Goal: Check status: Check status

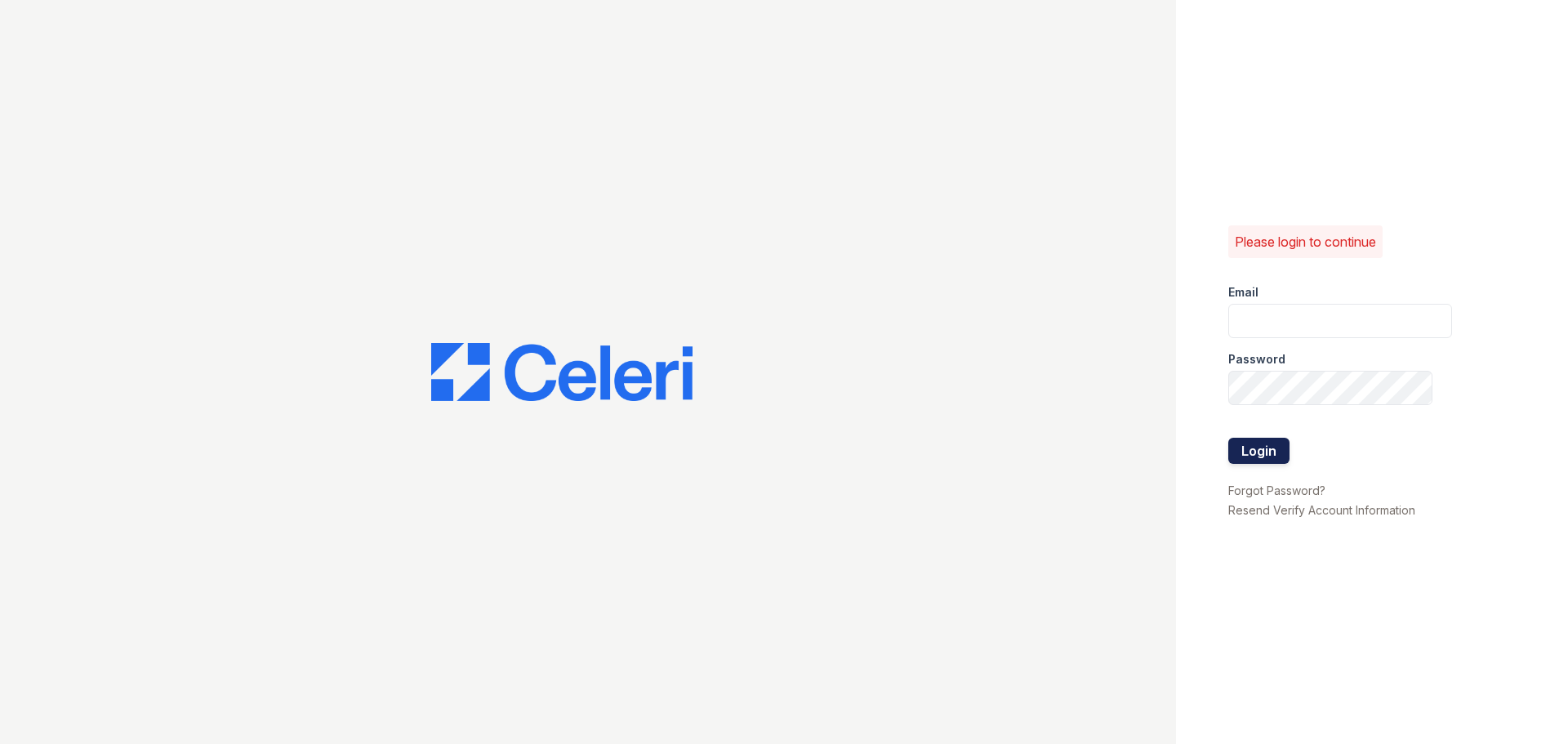
type input "[EMAIL_ADDRESS][DOMAIN_NAME]"
click at [1279, 442] on button "Login" at bounding box center [1259, 450] width 61 height 26
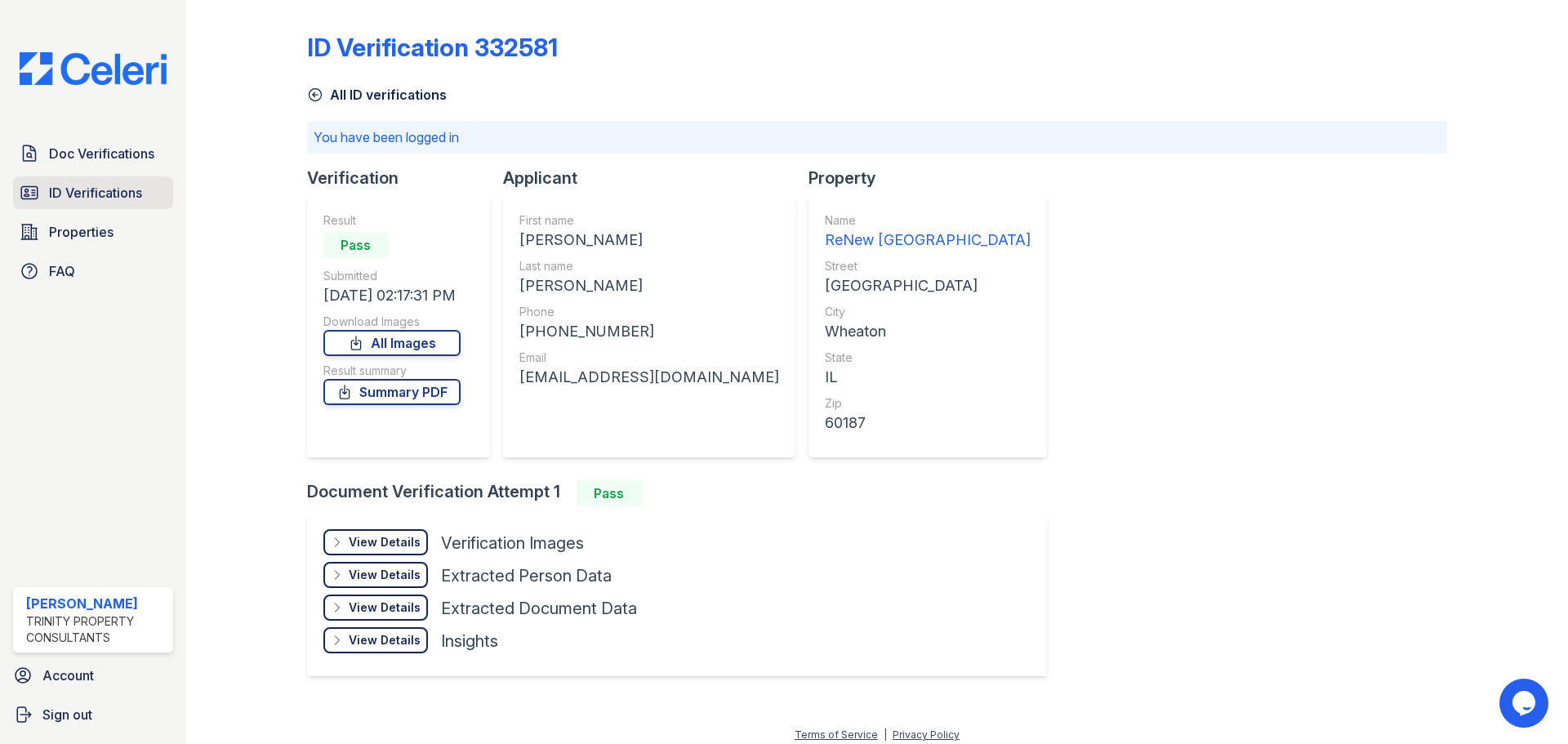
click at [118, 189] on span "ID Verifications" at bounding box center [96, 193] width 93 height 20
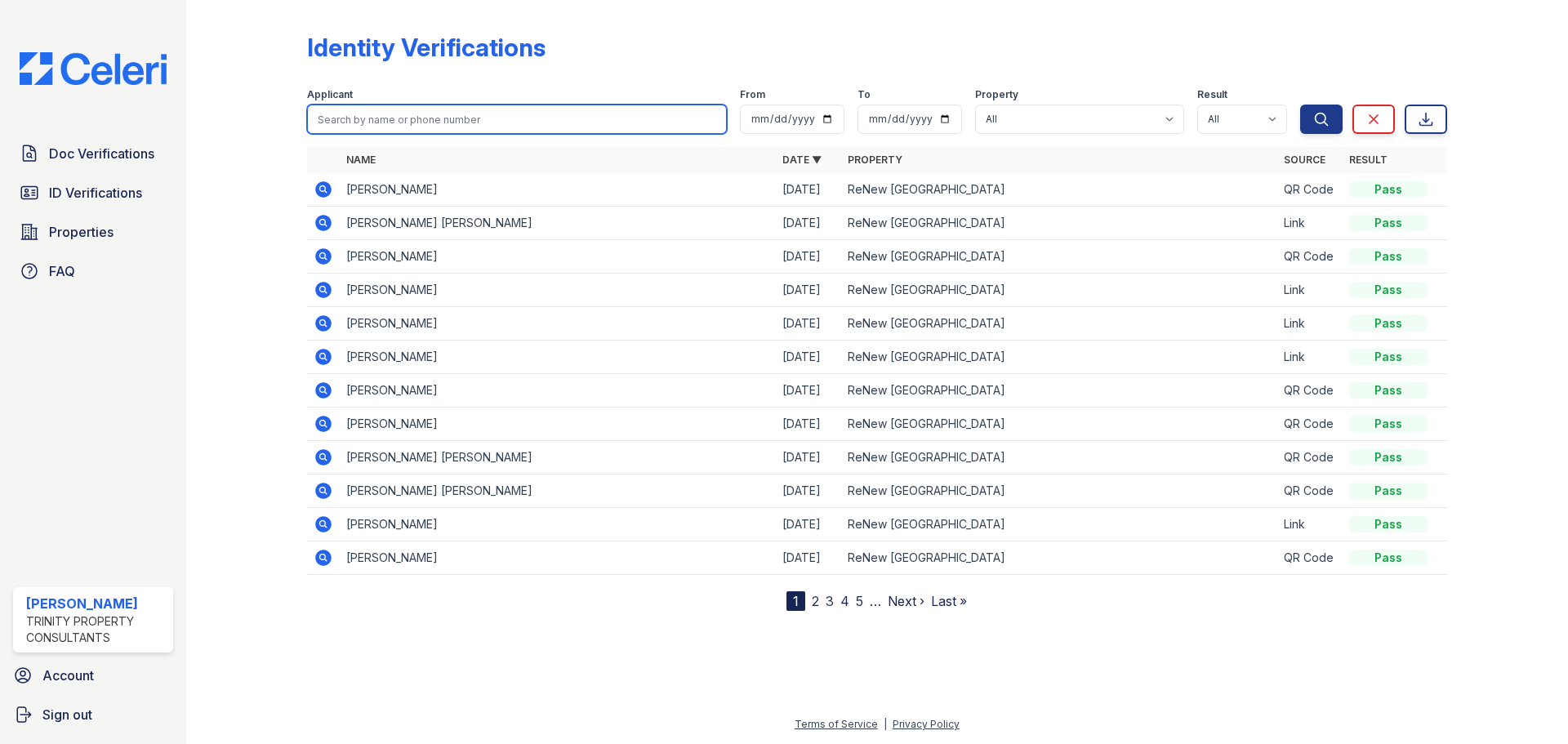
click at [361, 117] on input "search" at bounding box center [516, 119] width 420 height 30
click at [477, 110] on input "search" at bounding box center [516, 119] width 420 height 30
click at [83, 155] on span "Doc Verifications" at bounding box center [102, 154] width 105 height 20
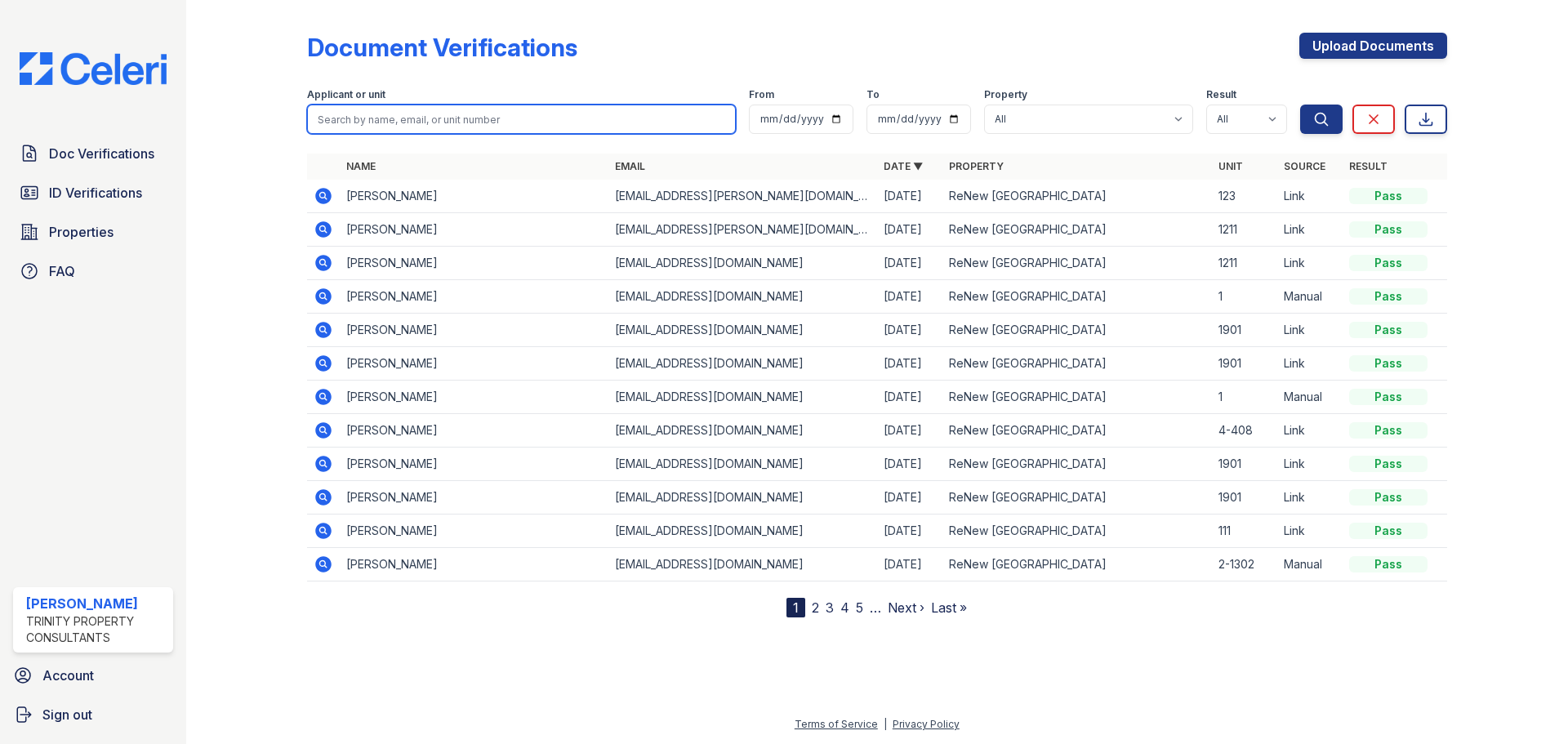
click at [497, 115] on input "search" at bounding box center [522, 119] width 429 height 30
type input "jolie roberts"
click at [1300, 104] on button "Search" at bounding box center [1321, 119] width 42 height 30
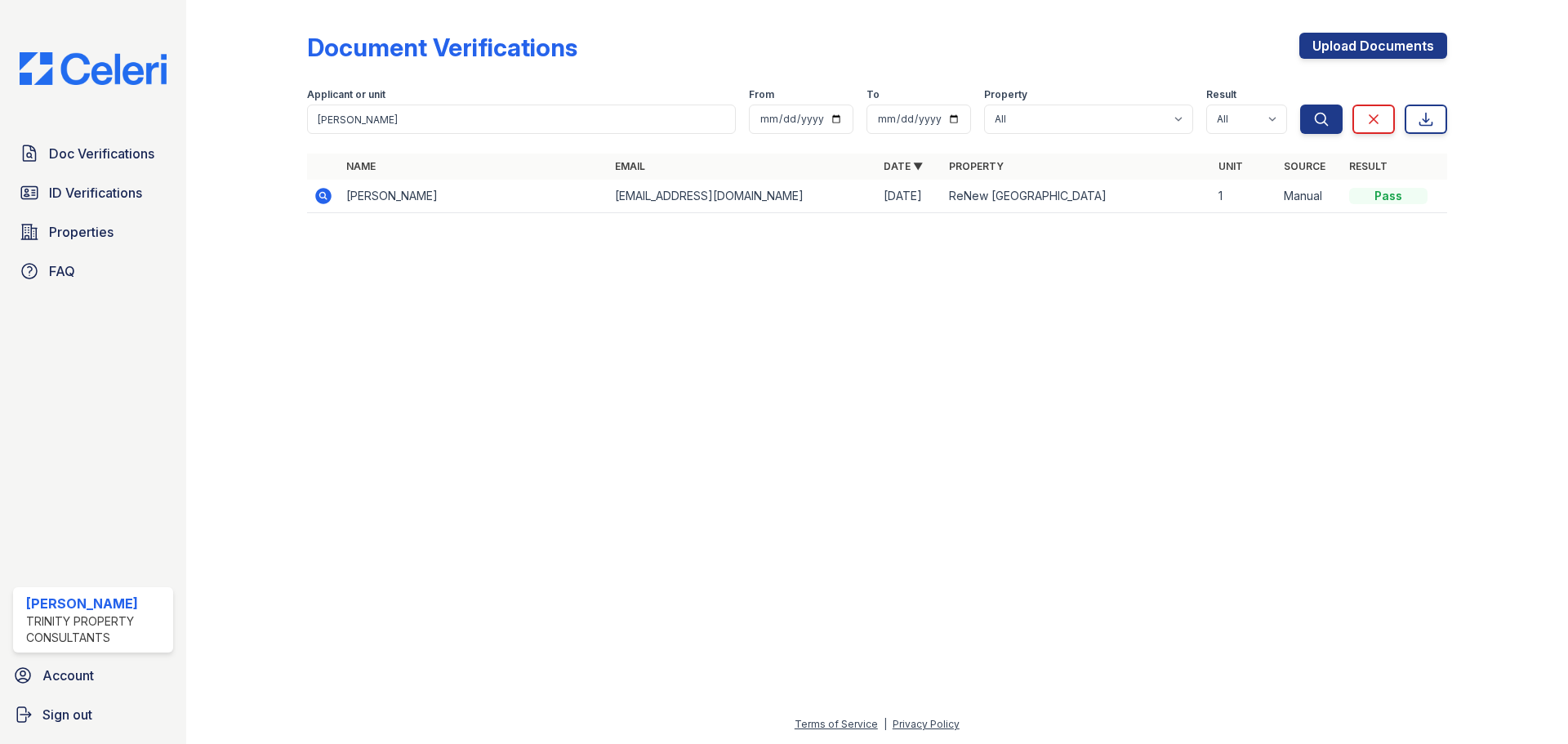
click at [321, 188] on icon at bounding box center [323, 196] width 16 height 16
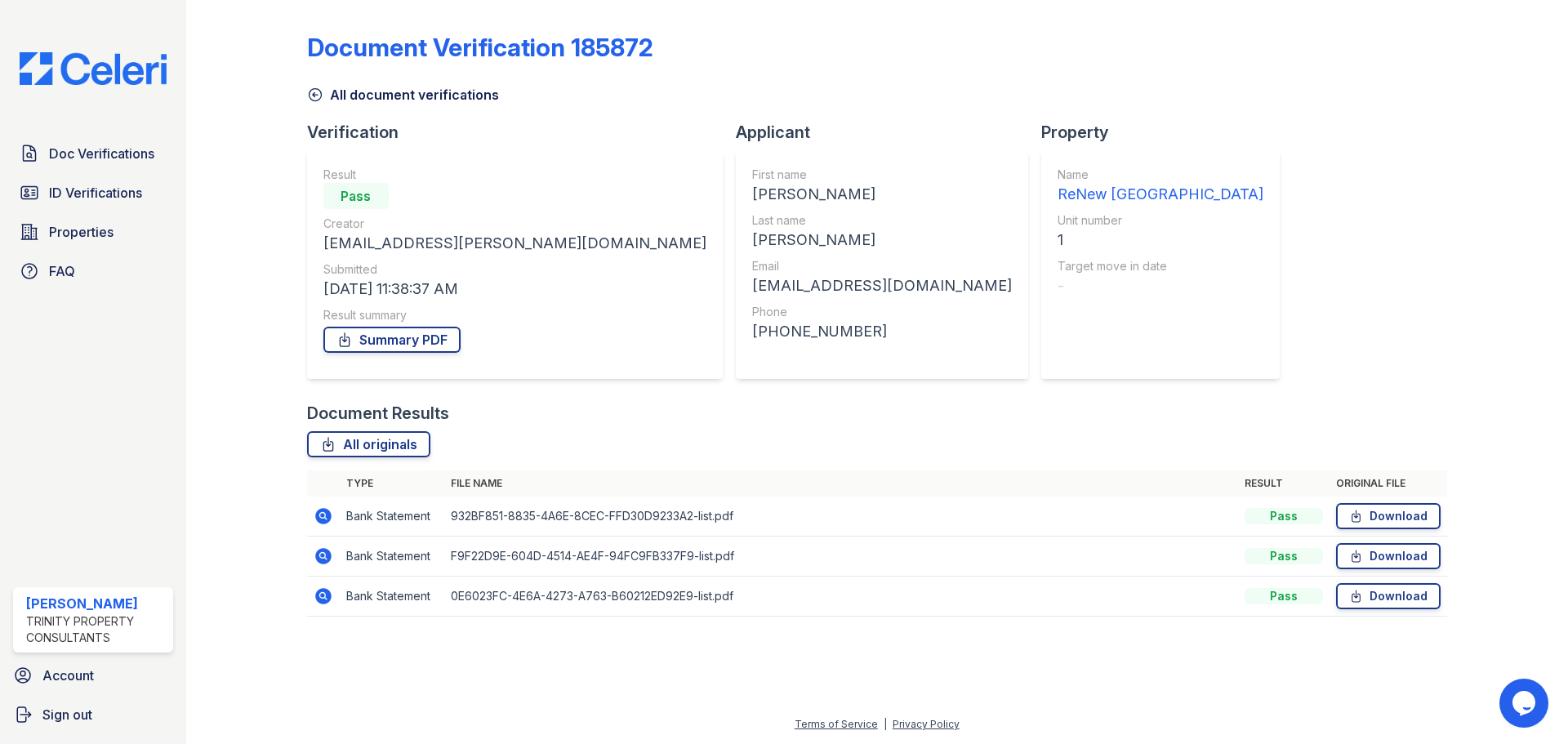
click at [321, 92] on icon at bounding box center [315, 95] width 12 height 12
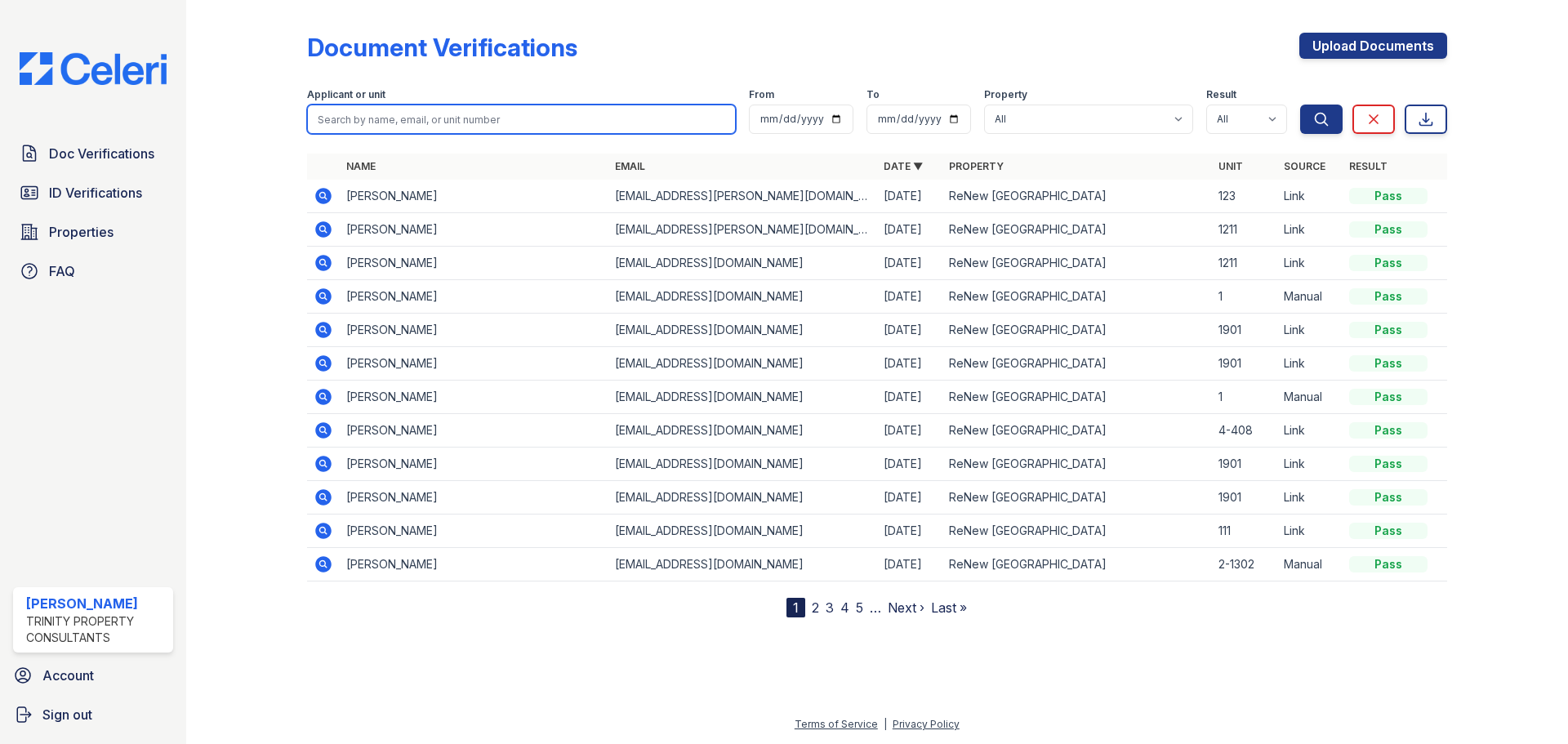
click at [388, 117] on input "search" at bounding box center [522, 119] width 429 height 30
type input "graysen"
click at [1300, 104] on button "Search" at bounding box center [1321, 119] width 42 height 30
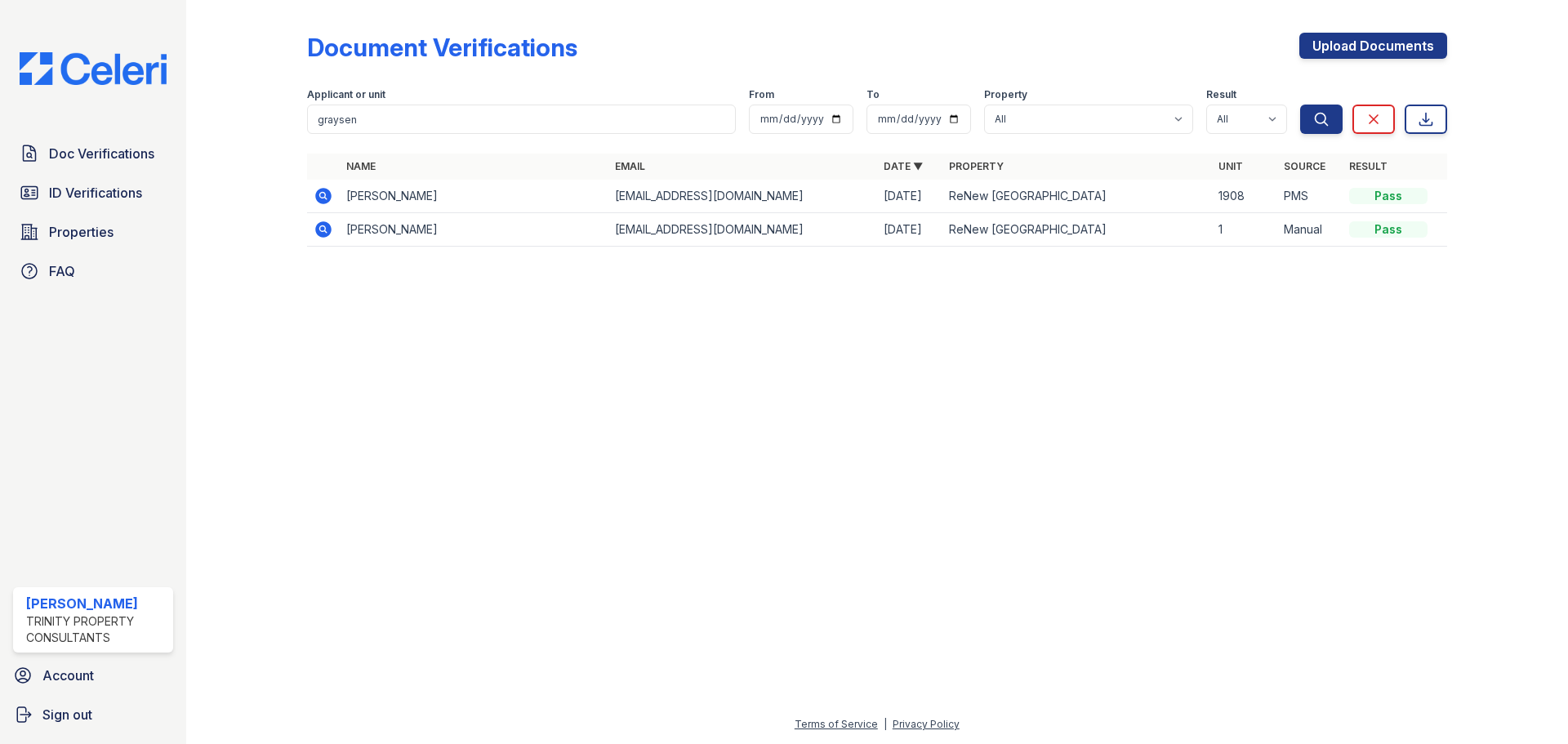
click at [324, 200] on icon at bounding box center [323, 196] width 16 height 16
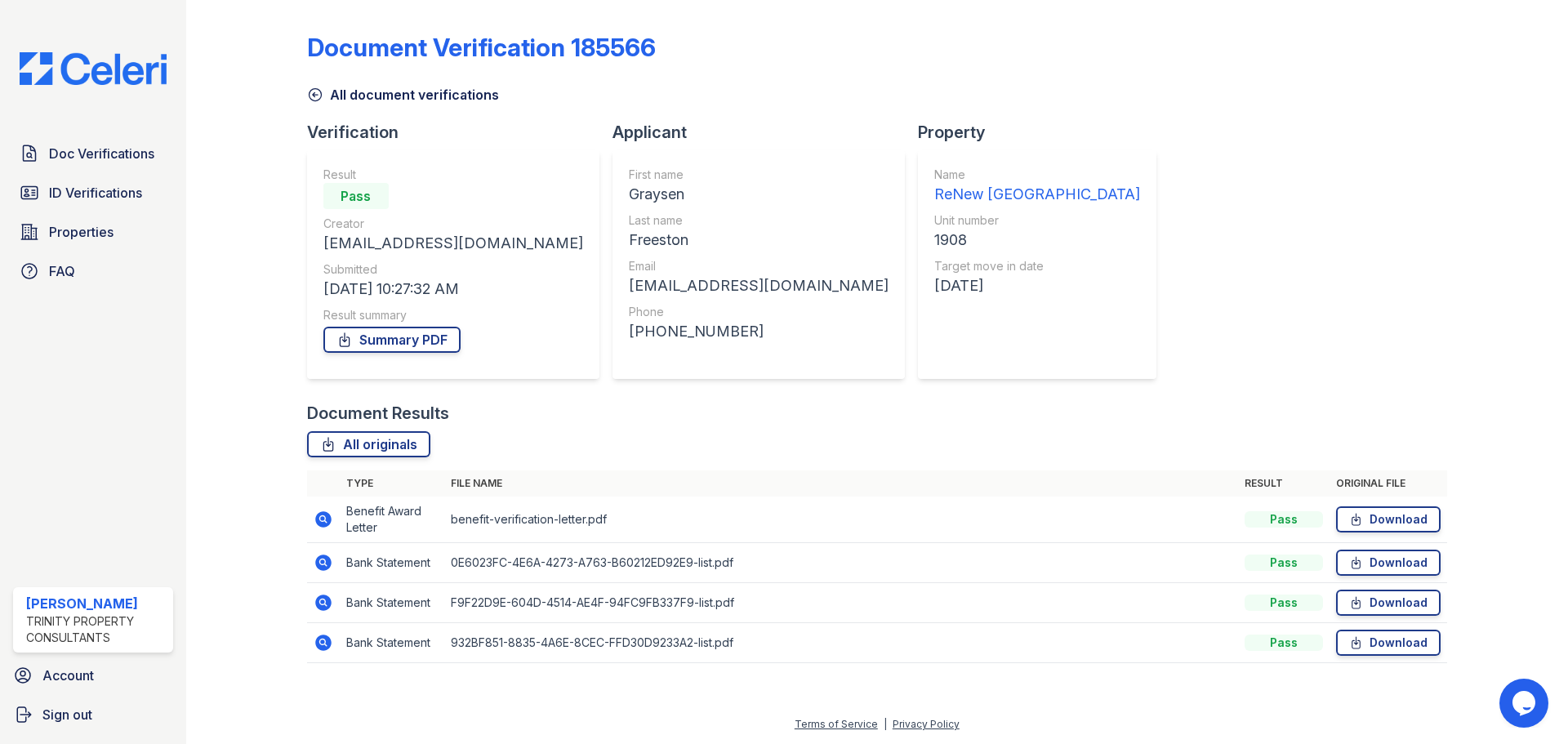
click at [324, 518] on icon at bounding box center [322, 518] width 4 height 4
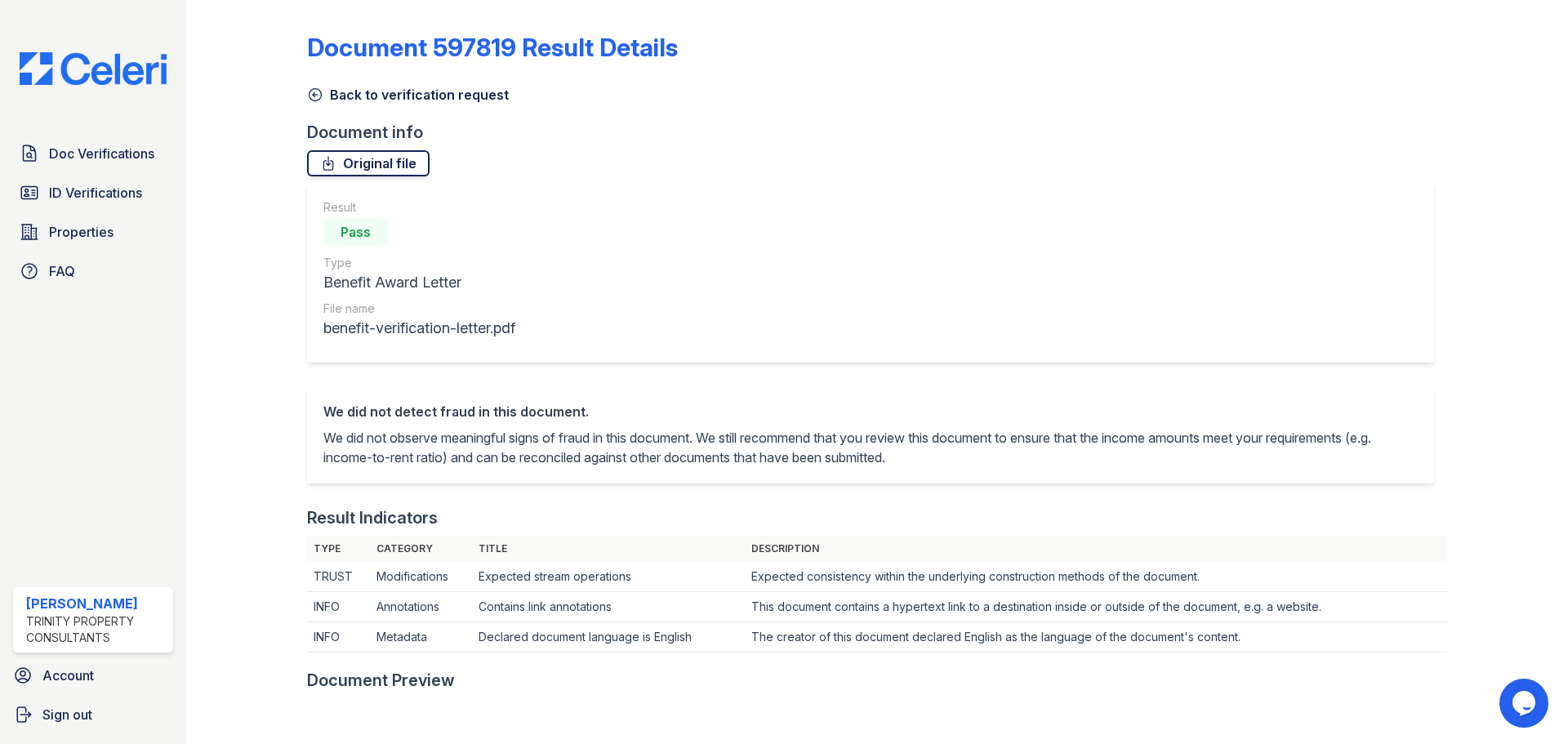
click at [371, 172] on link "Original file" at bounding box center [368, 163] width 122 height 26
